Goal: Task Accomplishment & Management: Manage account settings

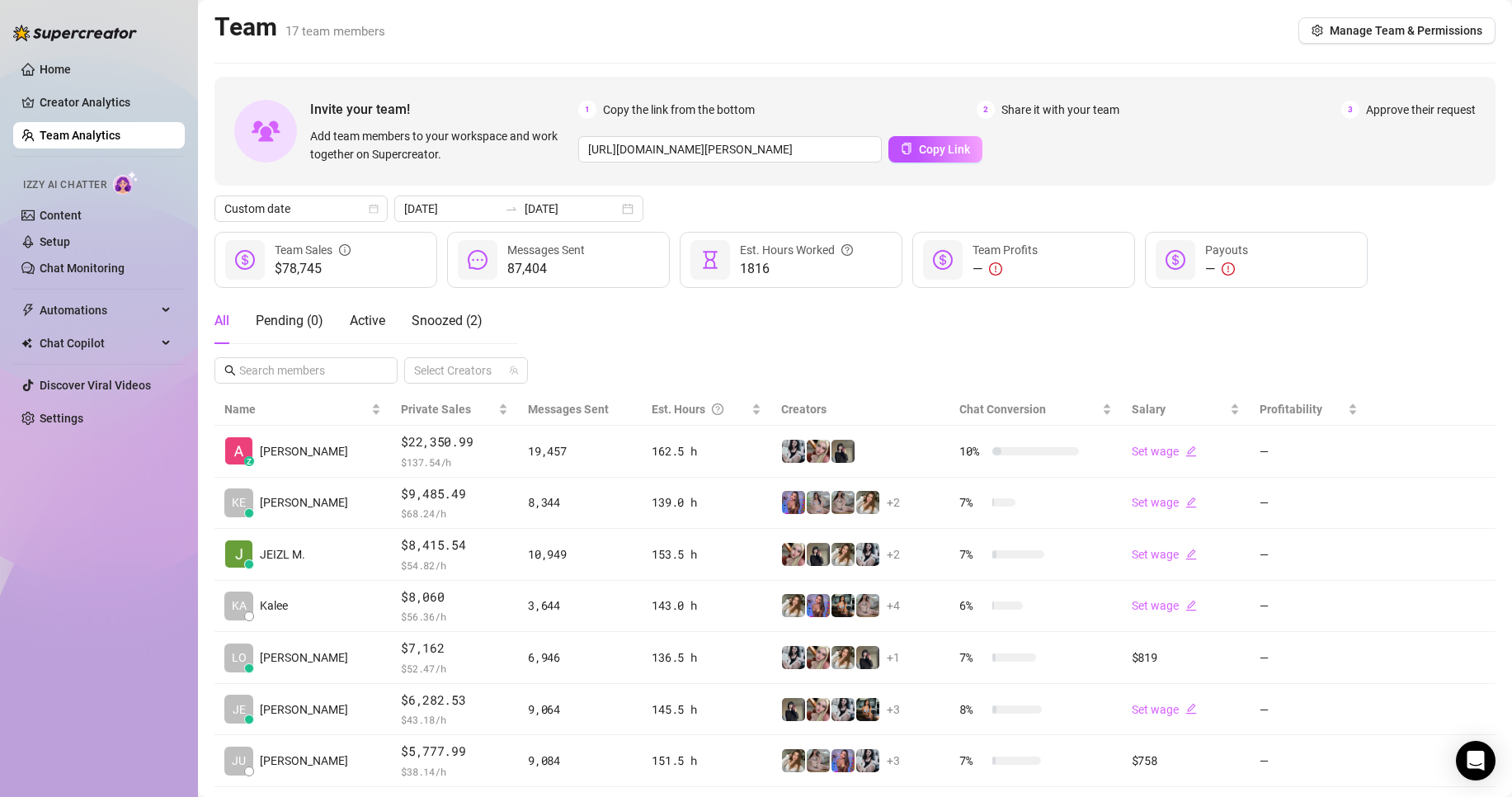
scroll to position [241, 0]
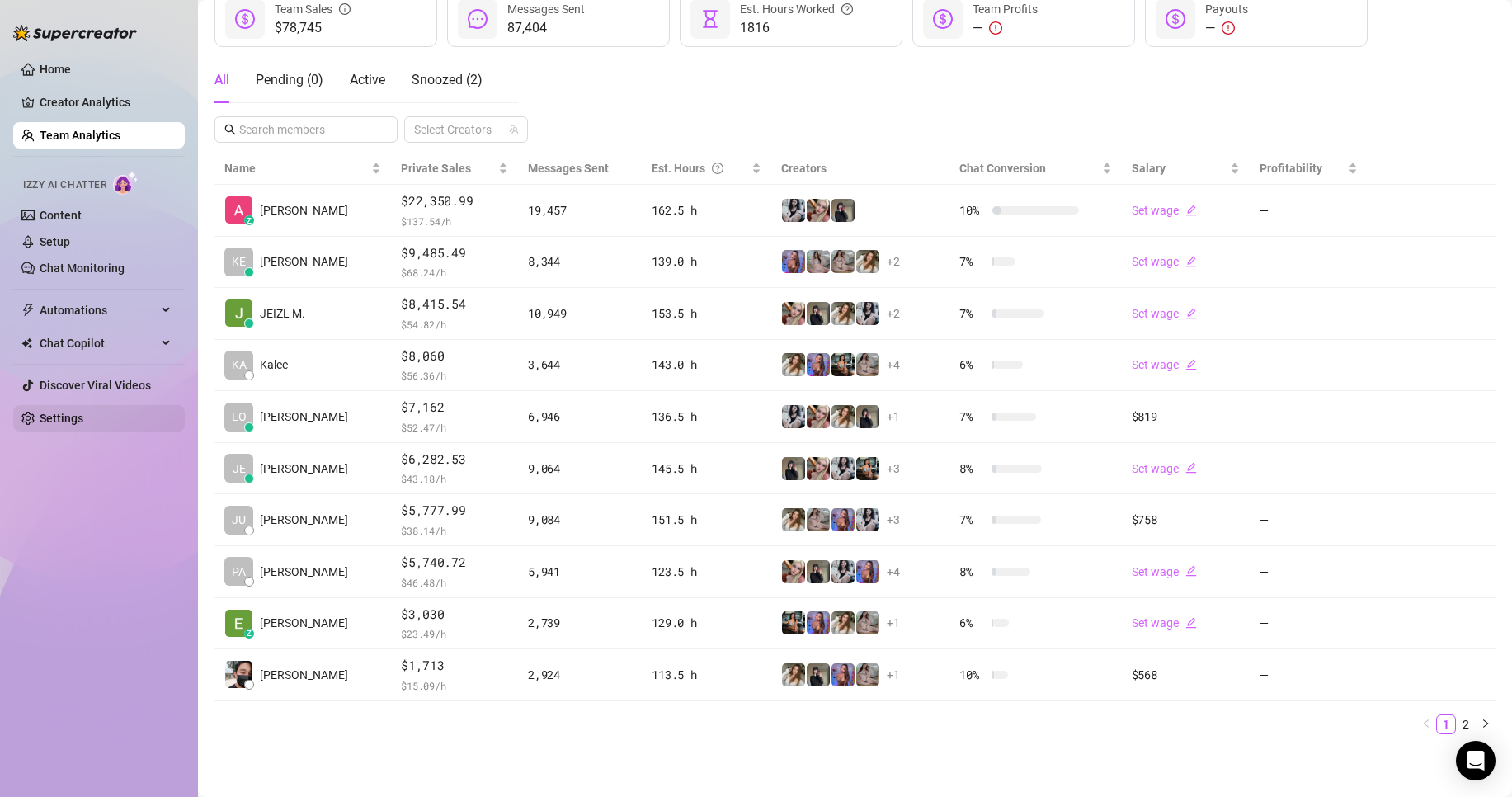
click at [83, 412] on link "Settings" at bounding box center [61, 418] width 44 height 13
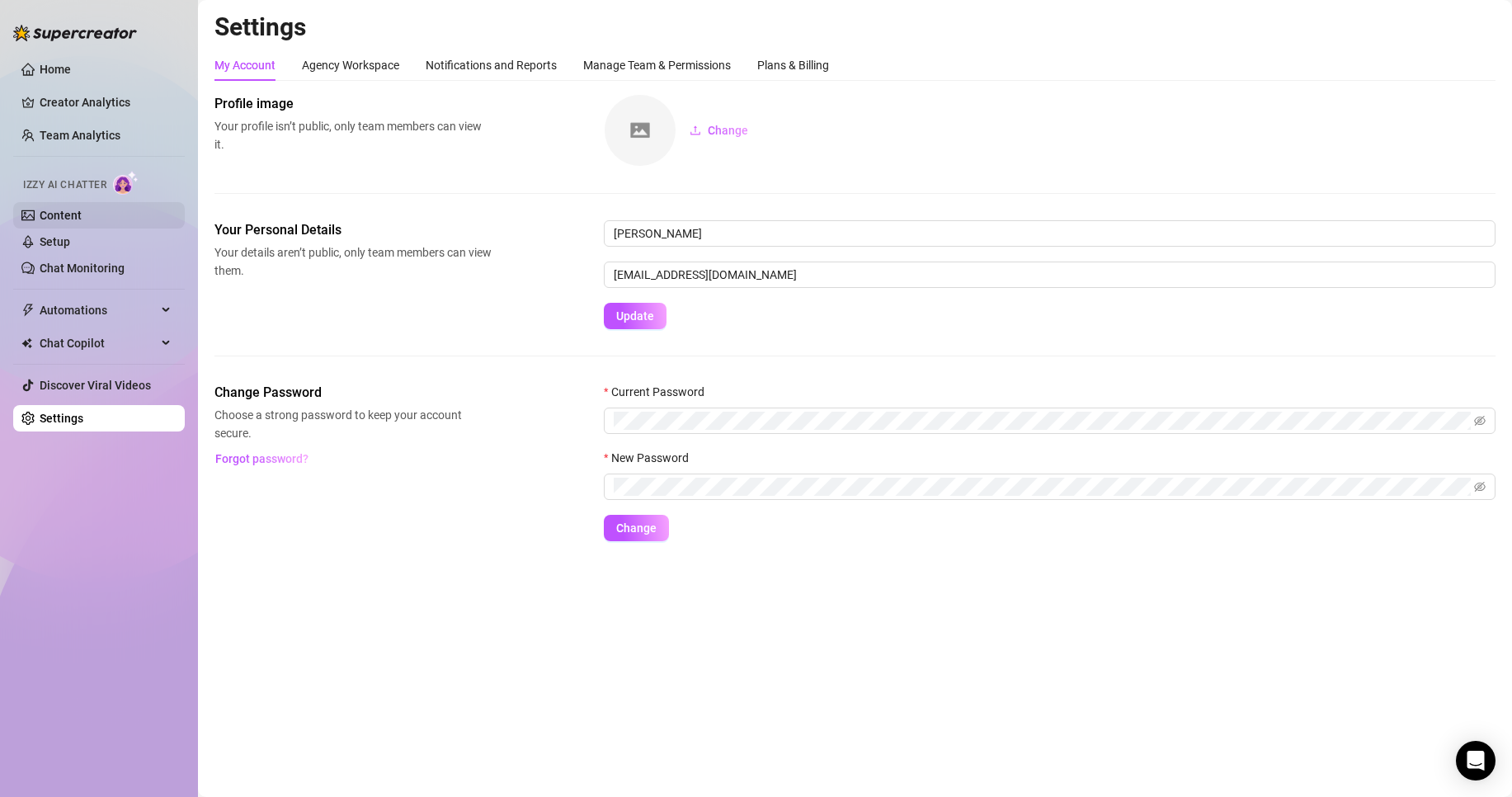
click at [81, 221] on link "Content" at bounding box center [60, 215] width 42 height 13
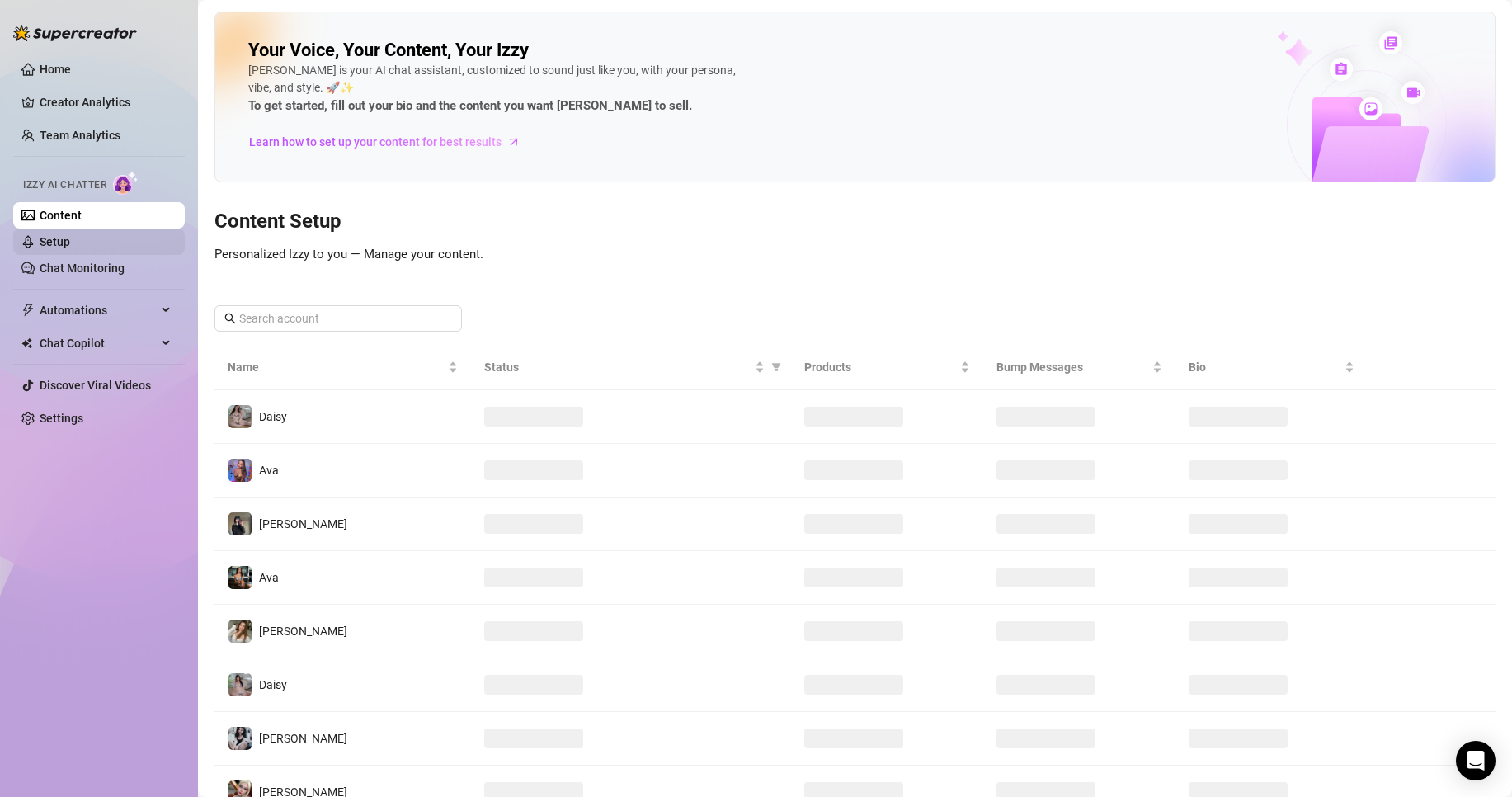
click at [70, 235] on link "Setup" at bounding box center [54, 242] width 30 height 13
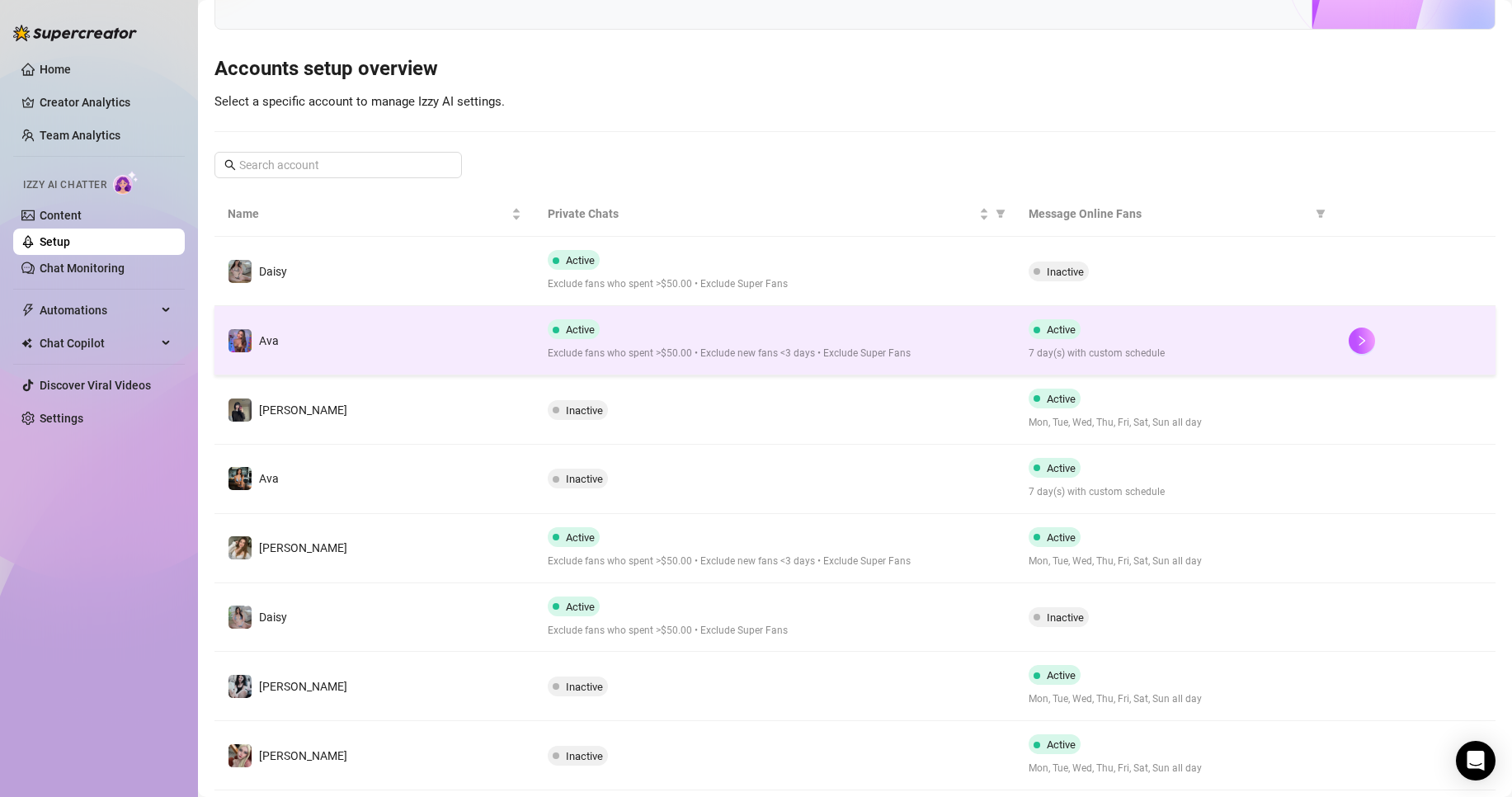
scroll to position [138, 0]
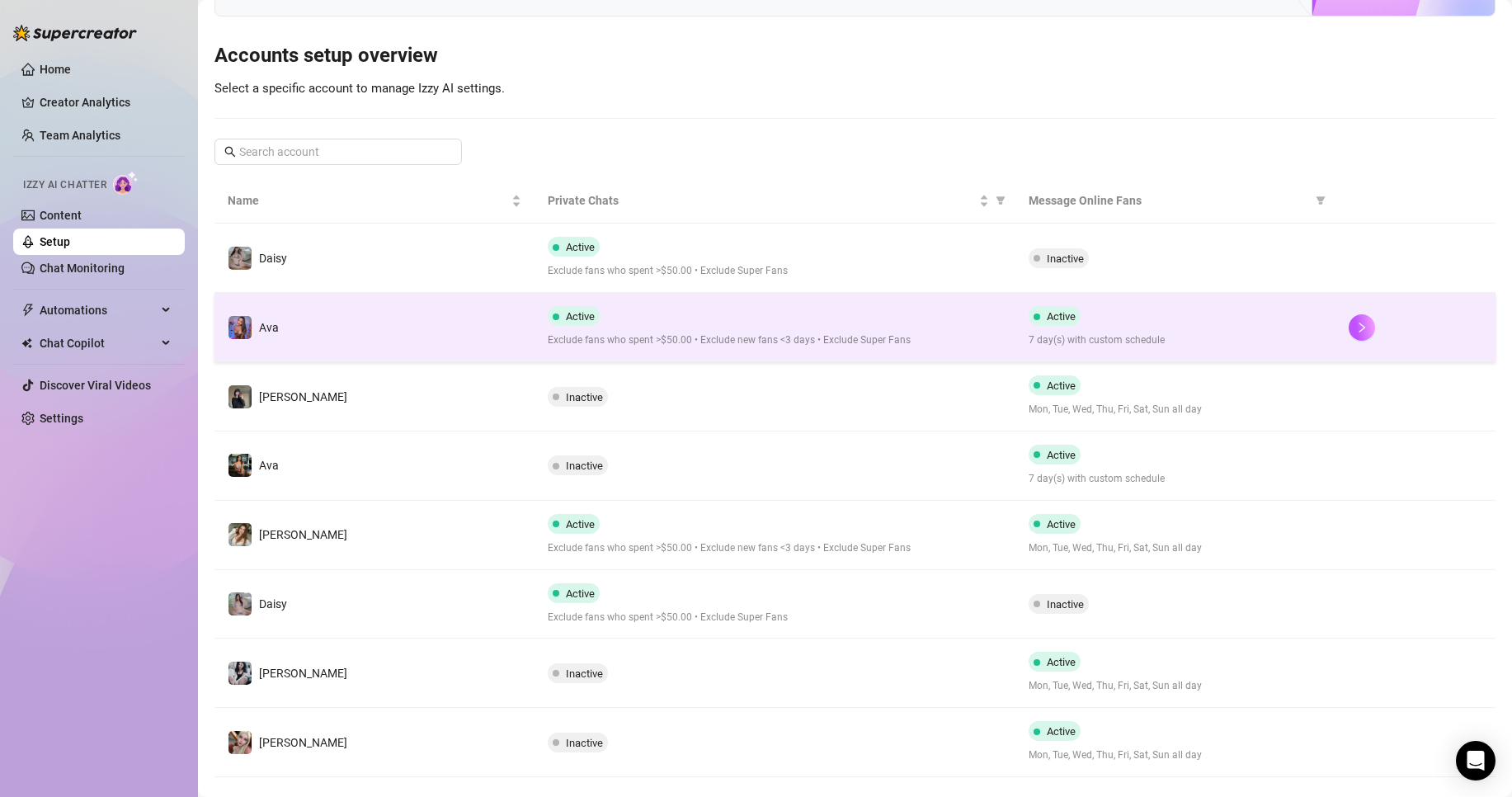
click at [826, 314] on div "Active Exclude fans who spent >$50.00 • Exclude new fans <3 days • Exclude Supe…" at bounding box center [775, 327] width 454 height 42
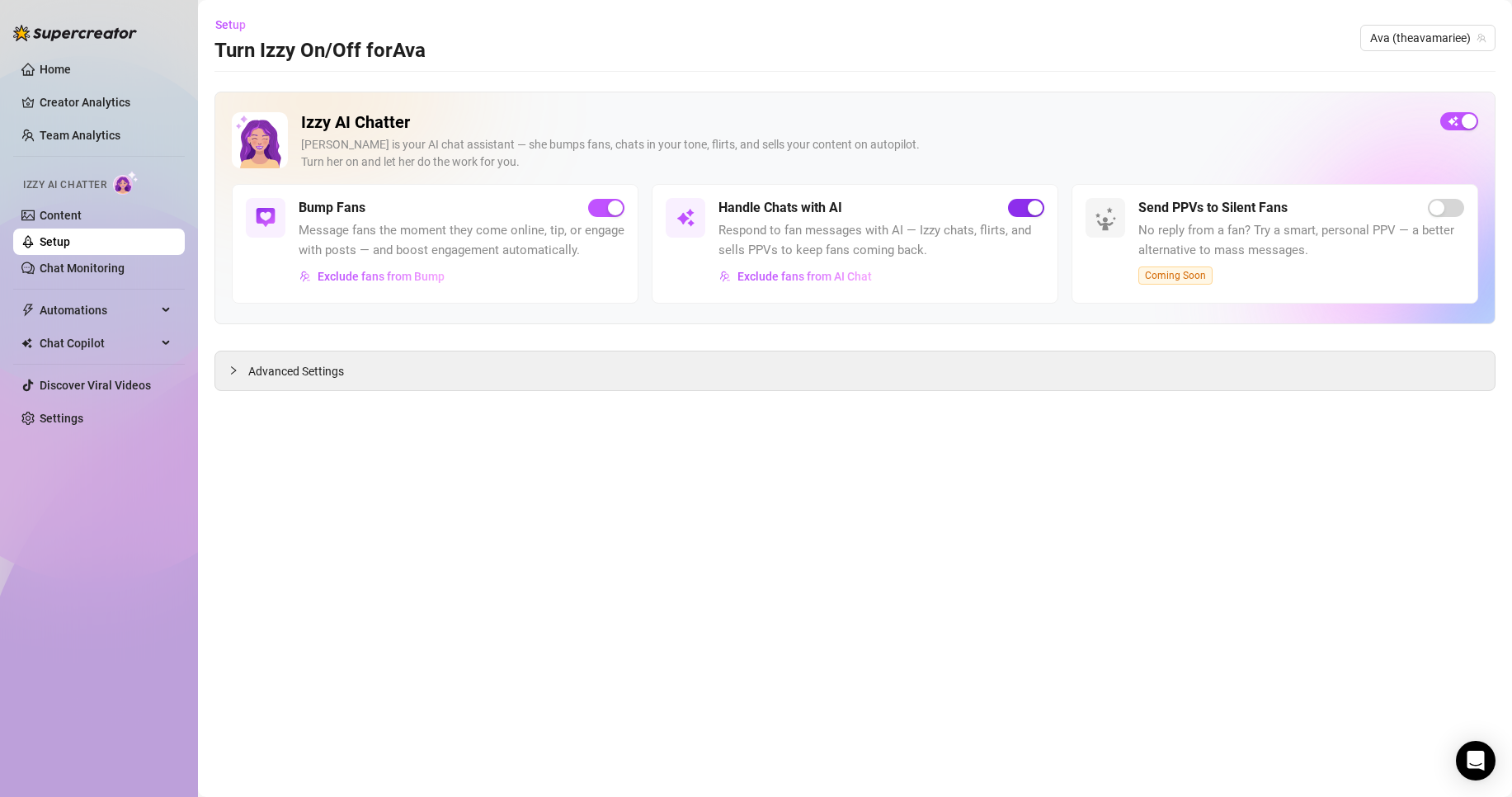
click at [1036, 201] on div "button" at bounding box center [1035, 208] width 15 height 15
click at [1421, 41] on span "Ava (theavamariee)" at bounding box center [1428, 38] width 115 height 25
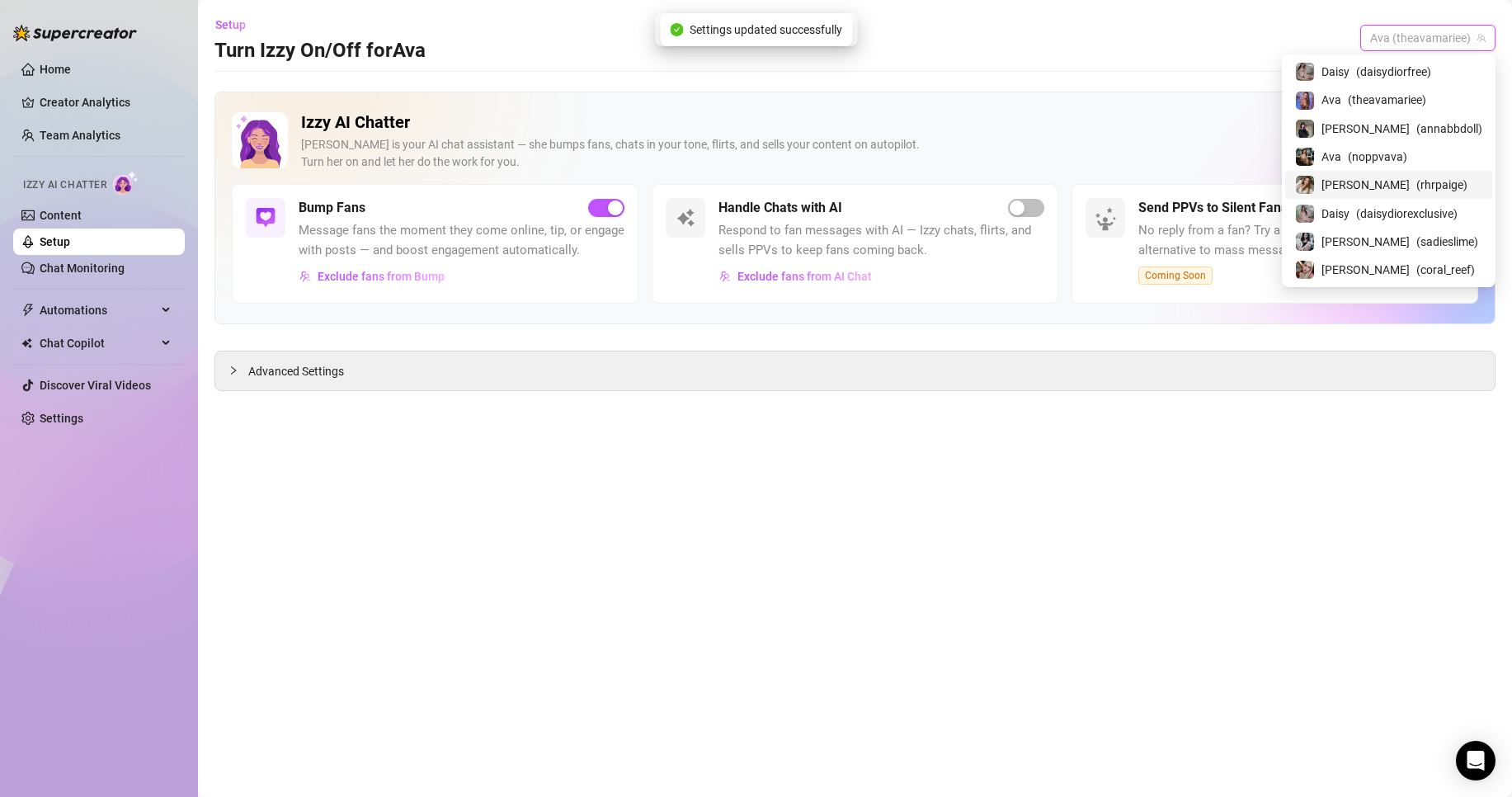
click at [1420, 180] on span "( rhrpaige )" at bounding box center [1442, 185] width 51 height 18
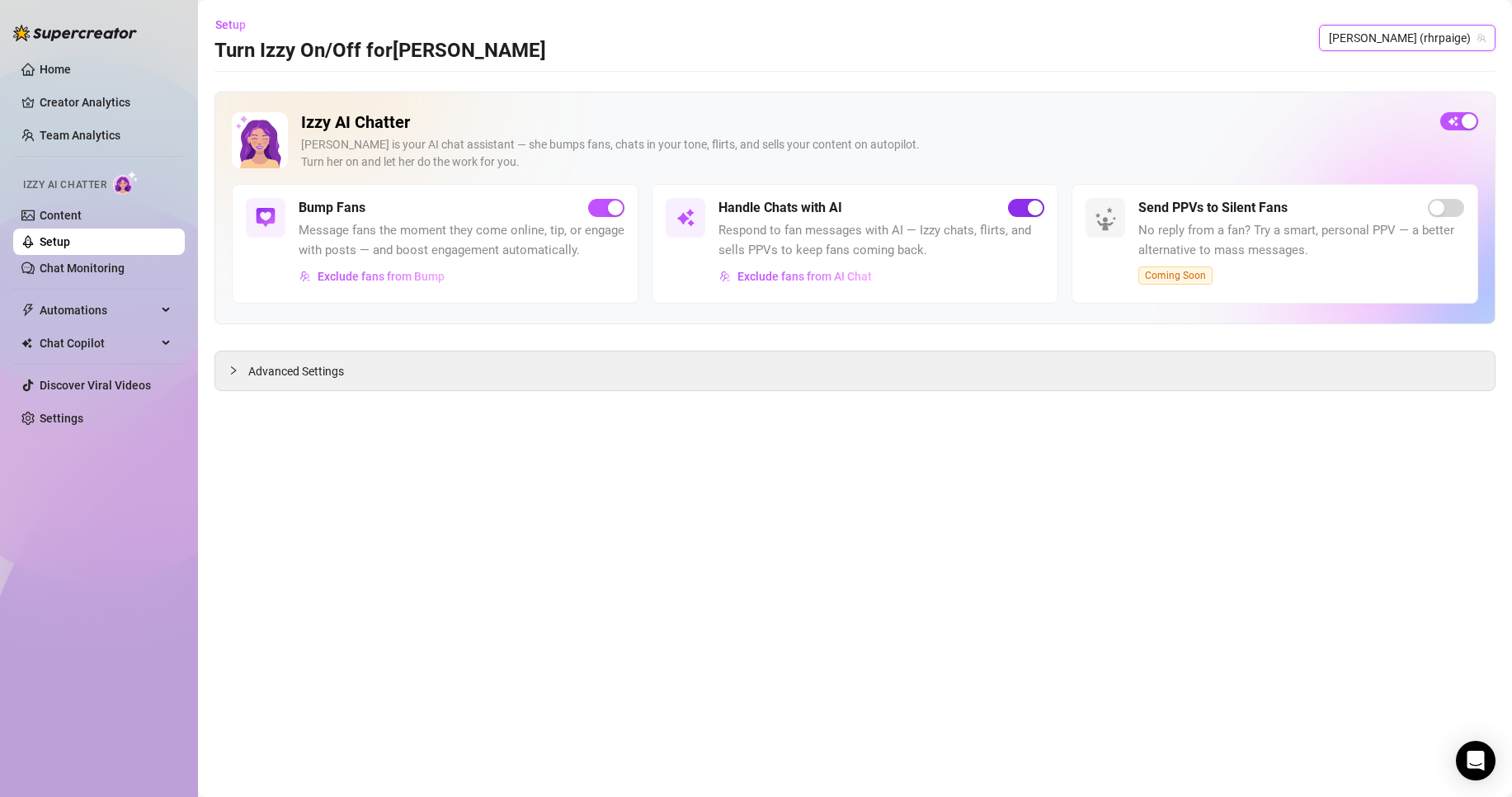
click at [1021, 210] on span "button" at bounding box center [1026, 208] width 37 height 18
click at [70, 242] on link "Setup" at bounding box center [54, 242] width 30 height 13
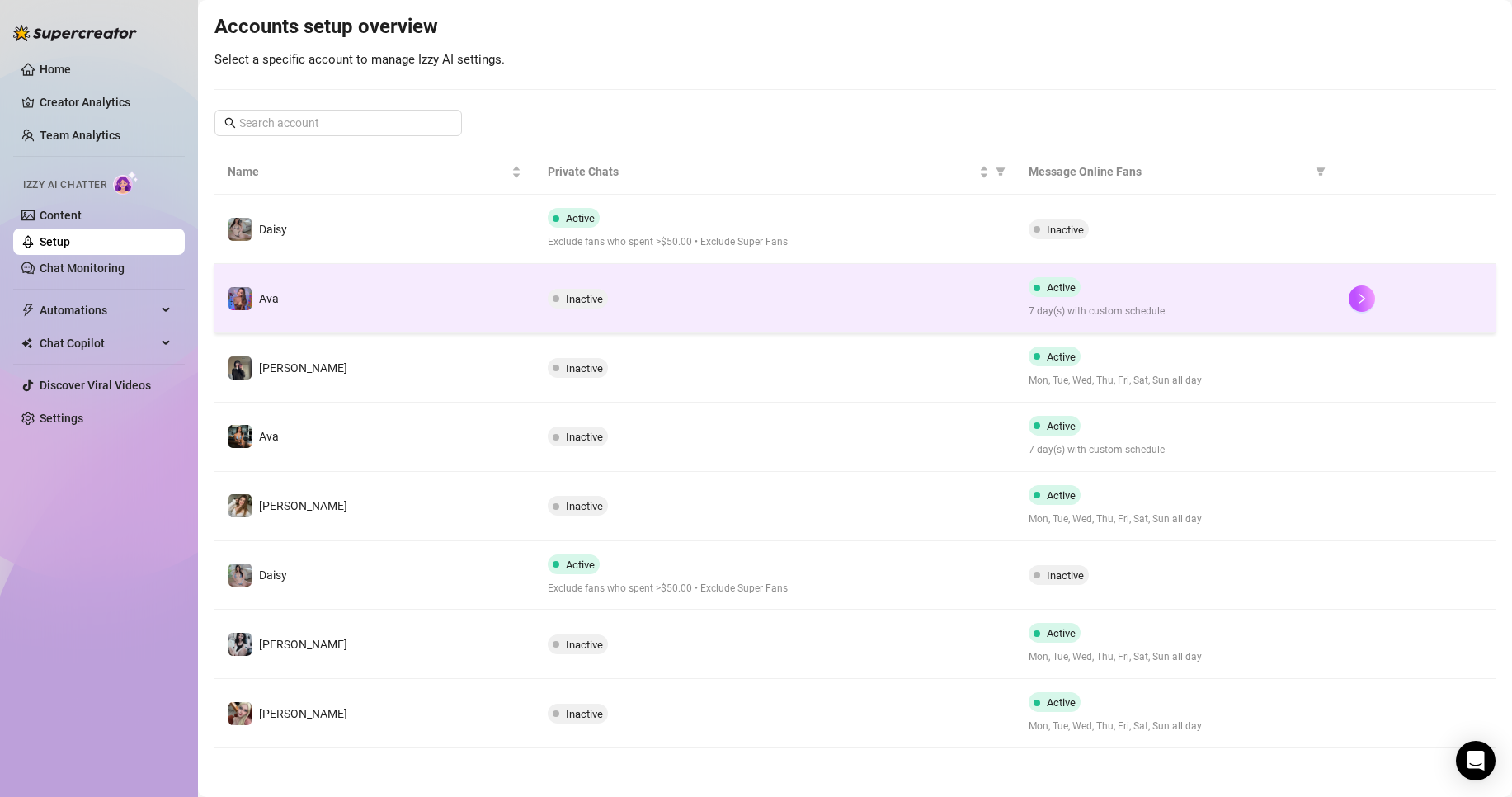
scroll to position [167, 0]
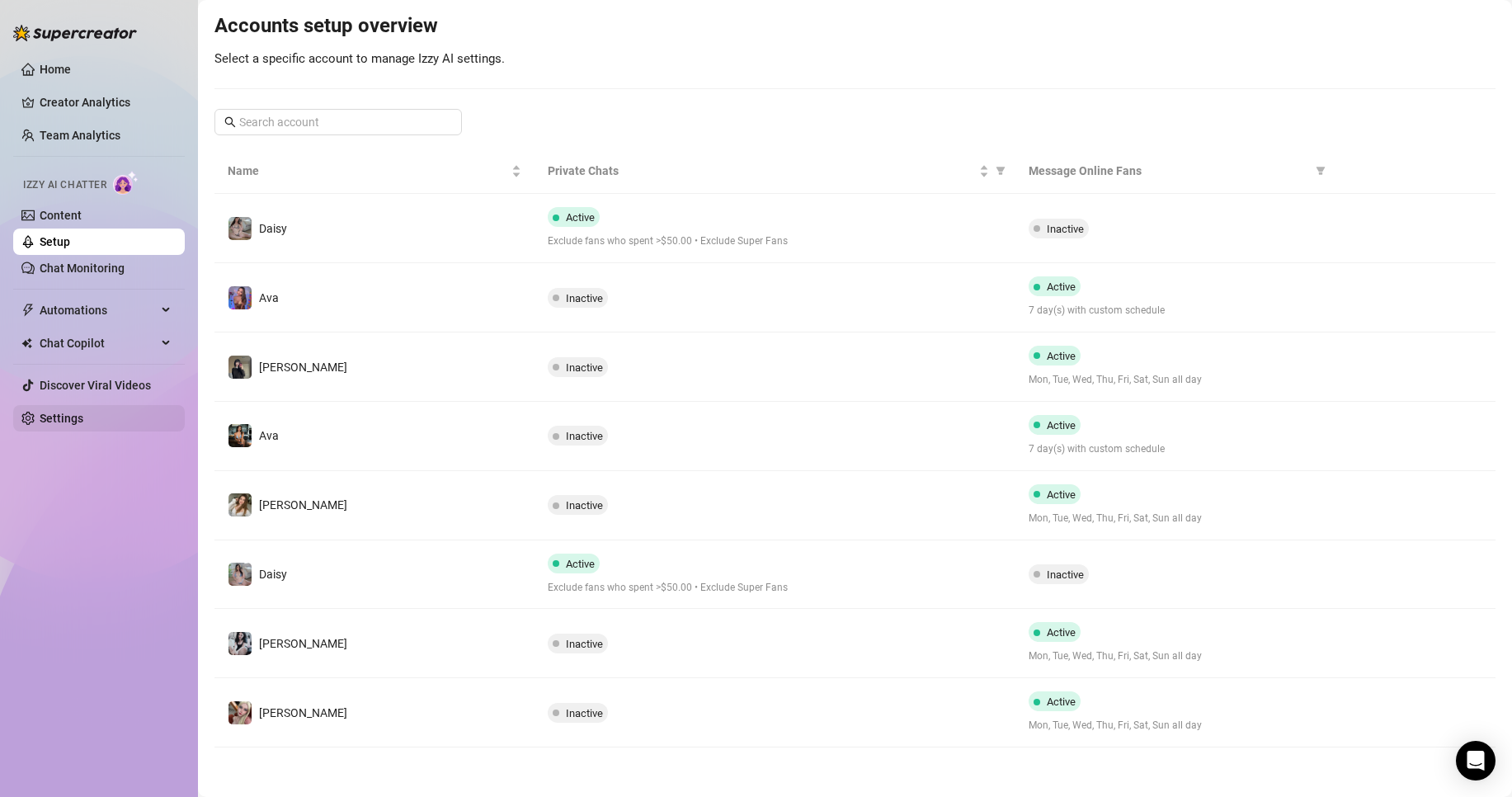
click at [83, 416] on link "Settings" at bounding box center [61, 418] width 44 height 13
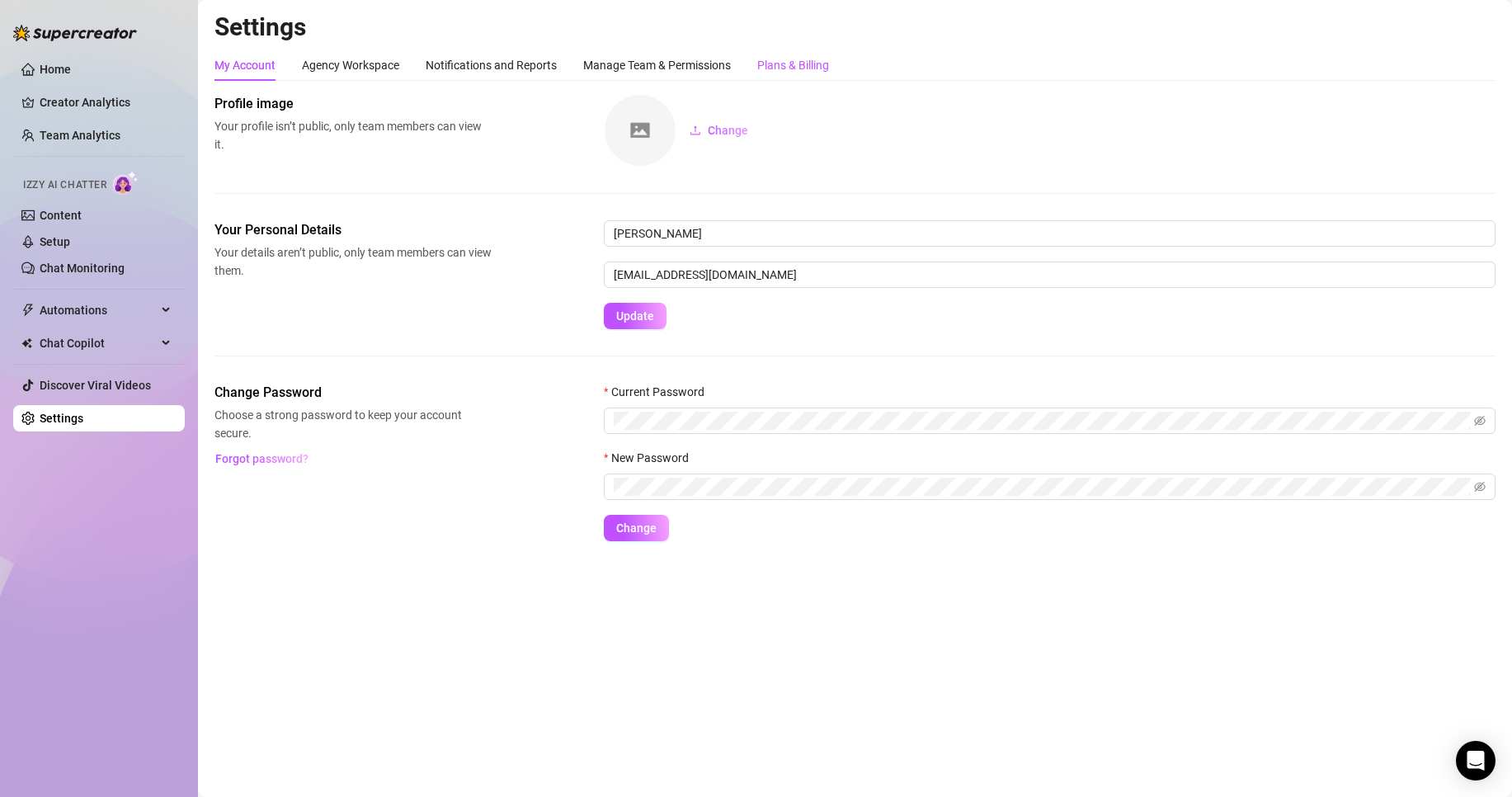
click at [829, 66] on div "Plans & Billing" at bounding box center [793, 65] width 71 height 18
